Goal: Information Seeking & Learning: Learn about a topic

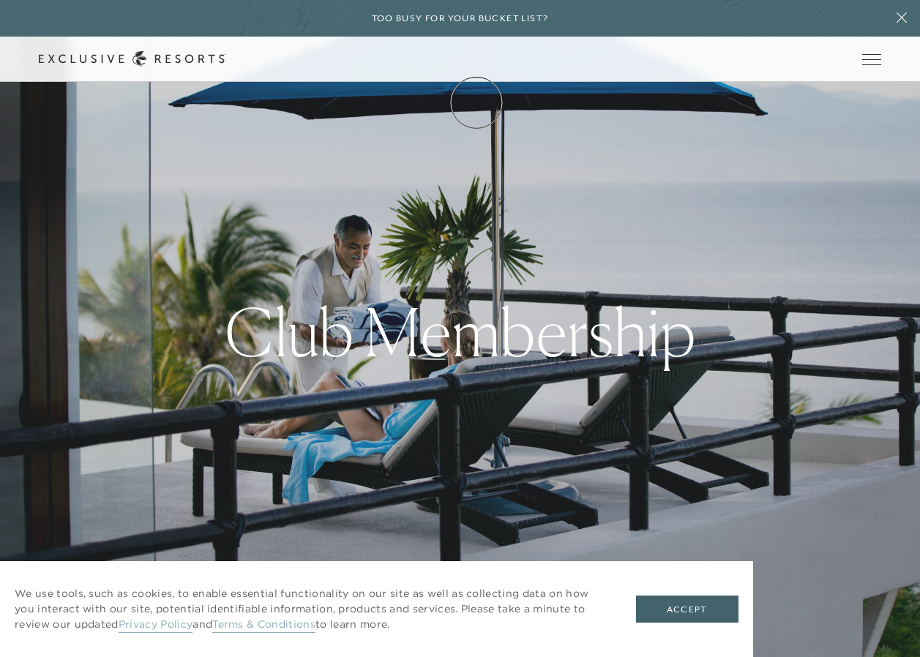
click at [0, 0] on link "Membership" at bounding box center [0, 0] width 0 height 0
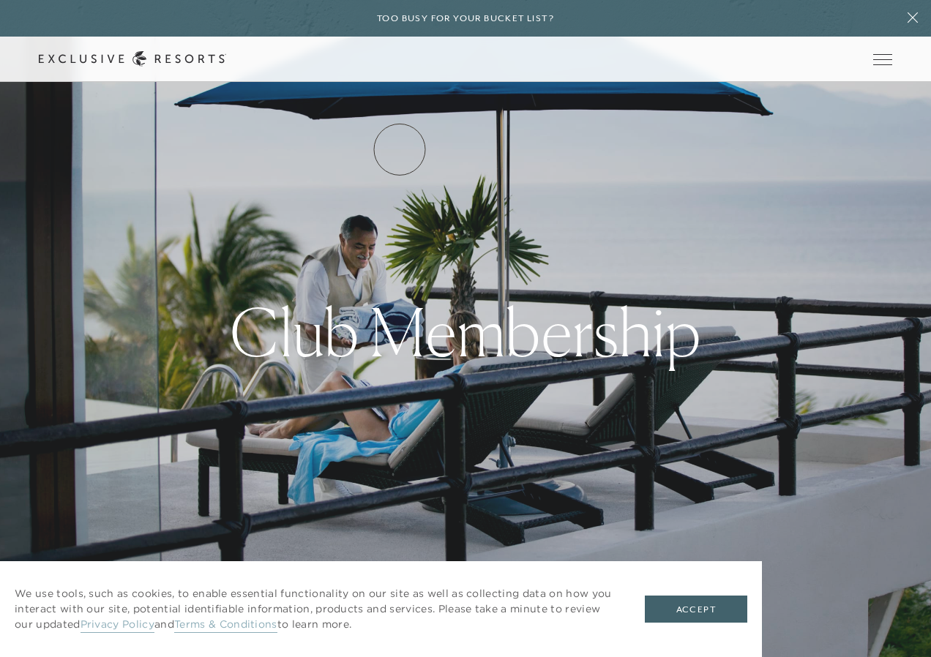
click at [0, 0] on link "How it works" at bounding box center [0, 0] width 0 height 0
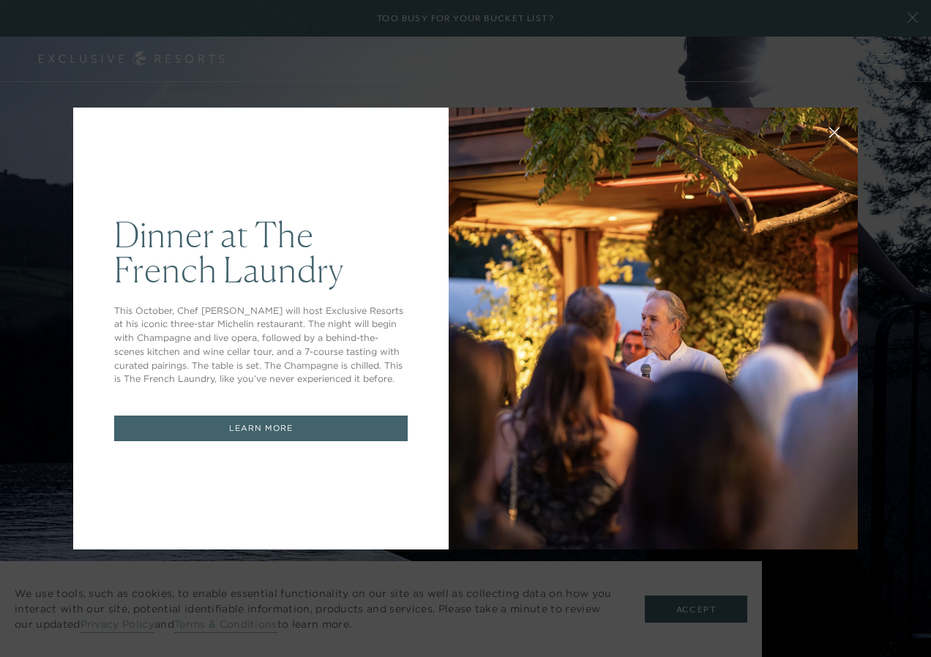
click at [606, 289] on div at bounding box center [653, 329] width 409 height 442
click at [228, 430] on link "LEARN MORE" at bounding box center [260, 429] width 293 height 26
